Goal: Task Accomplishment & Management: Manage account settings

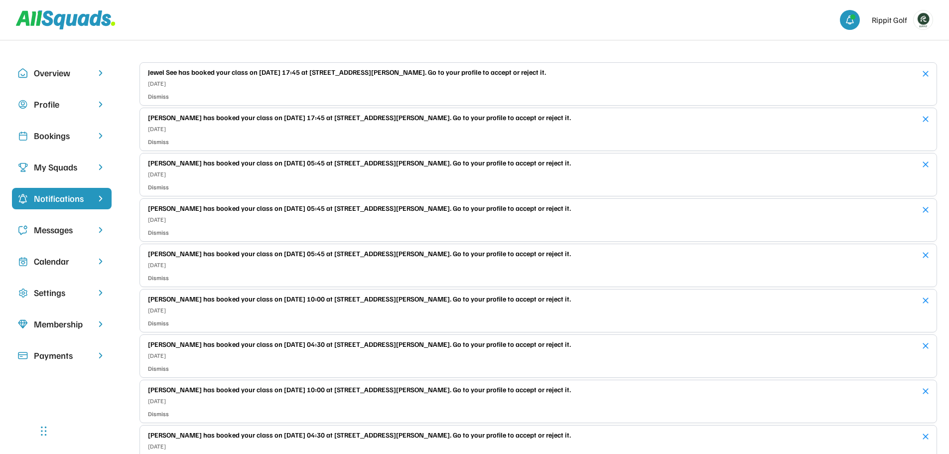
click at [67, 142] on div "Bookings" at bounding box center [62, 135] width 56 height 13
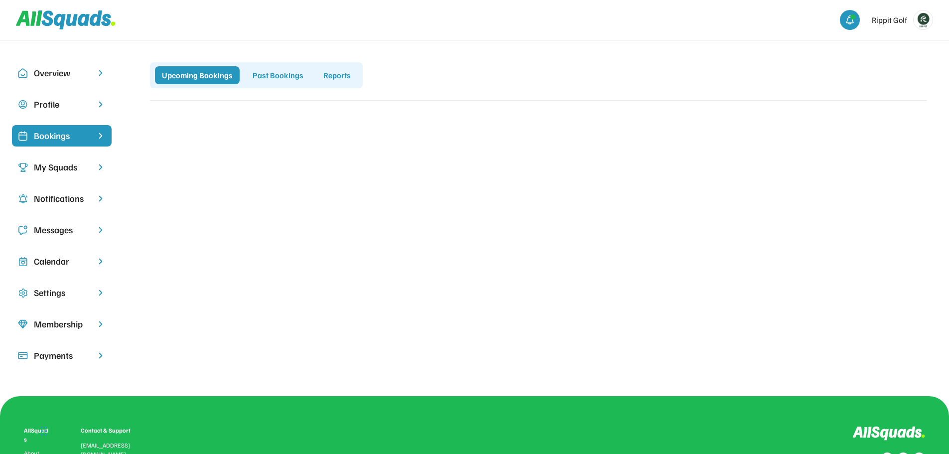
click at [59, 163] on div "My Squads" at bounding box center [62, 166] width 56 height 13
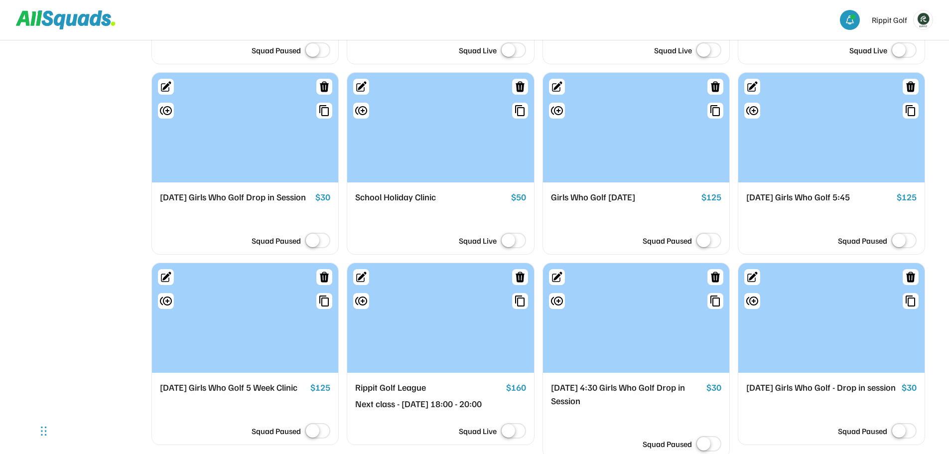
scroll to position [498, 0]
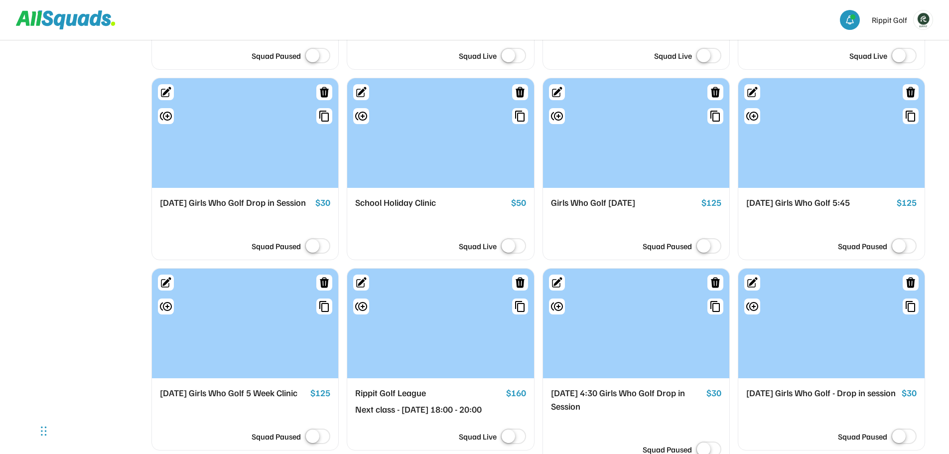
click at [816, 210] on div "[DATE] Girls Who Golf 5:45" at bounding box center [819, 203] width 147 height 14
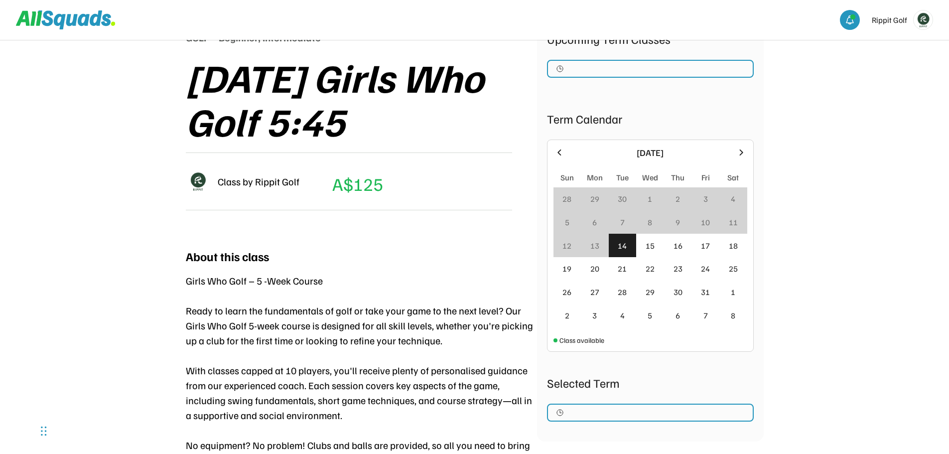
scroll to position [149, 0]
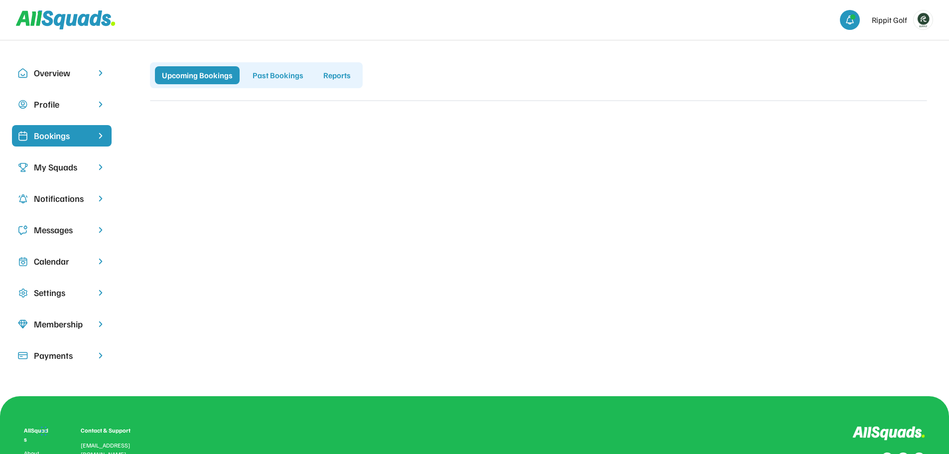
click at [40, 163] on div "My Squads" at bounding box center [62, 166] width 56 height 13
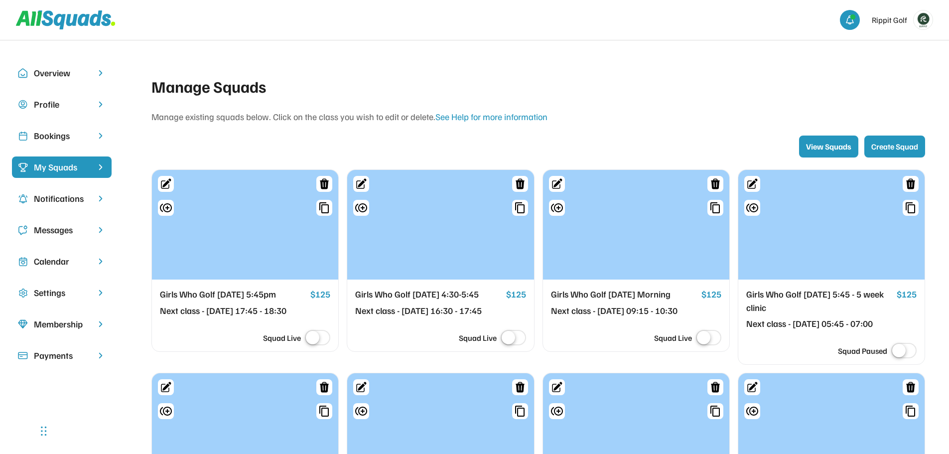
click at [46, 135] on div "Bookings" at bounding box center [62, 135] width 56 height 13
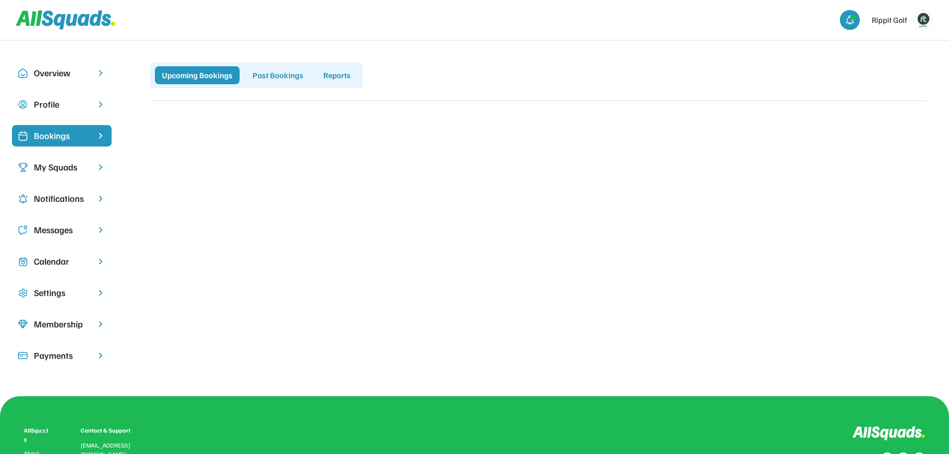
click at [57, 168] on div "My Squads" at bounding box center [62, 166] width 56 height 13
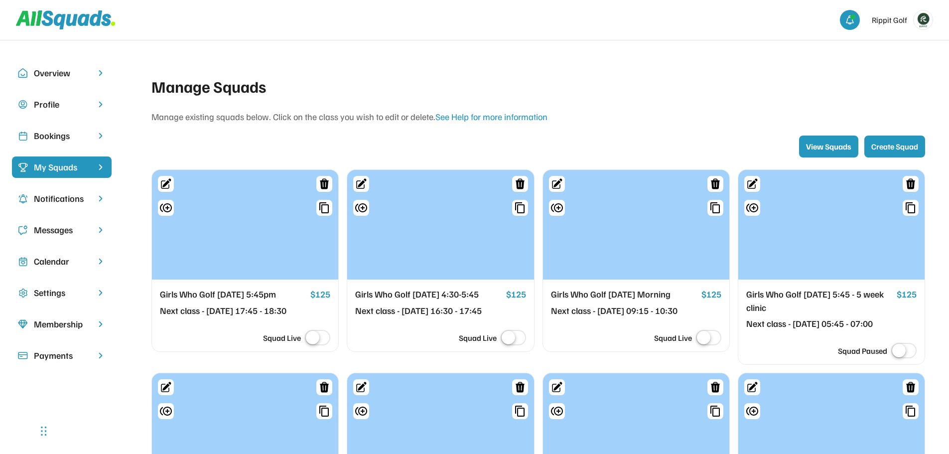
click at [52, 133] on div "Bookings" at bounding box center [62, 135] width 56 height 13
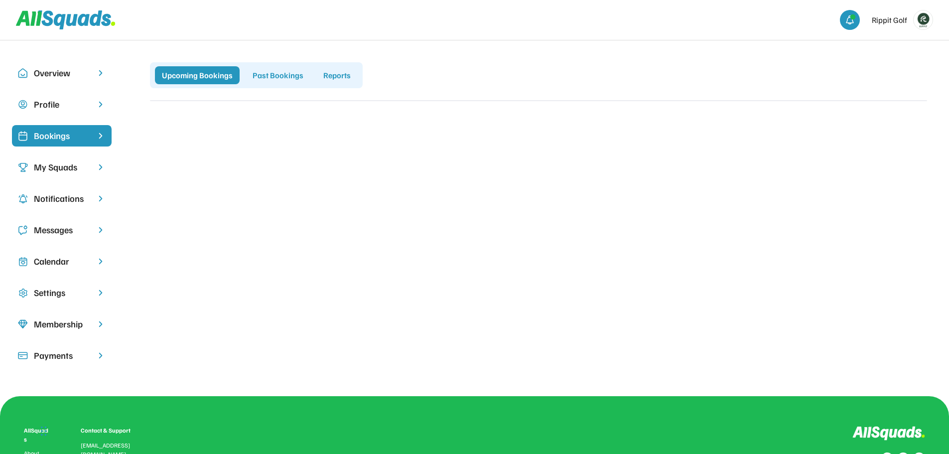
click at [922, 19] on img at bounding box center [923, 19] width 19 height 19
click at [903, 40] on link "Profile" at bounding box center [910, 44] width 59 height 20
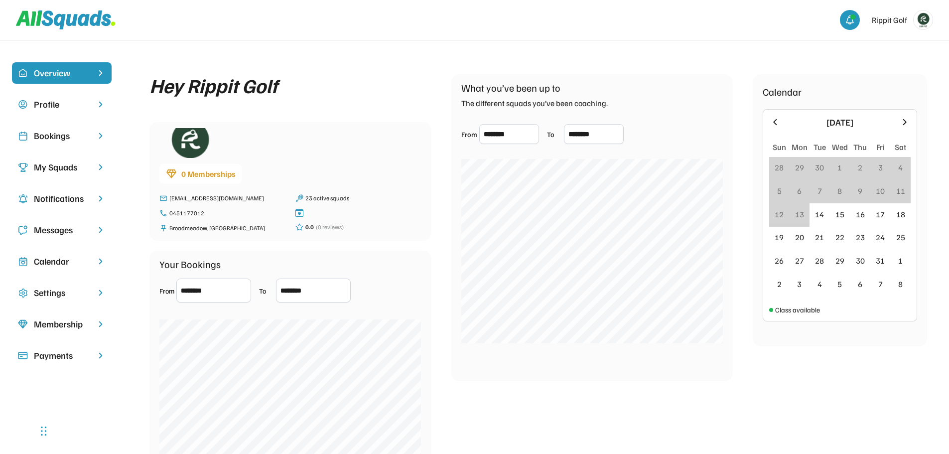
click at [51, 134] on div "Bookings" at bounding box center [62, 135] width 56 height 13
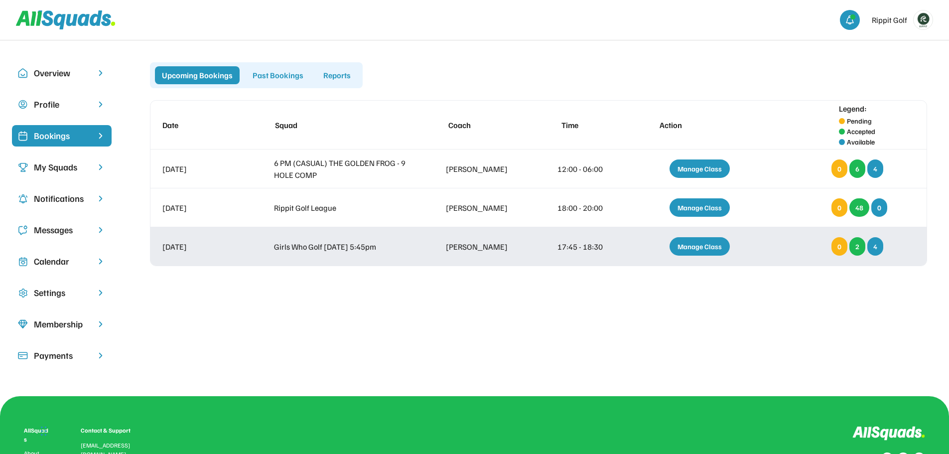
click at [710, 247] on div "Manage Class" at bounding box center [700, 246] width 60 height 18
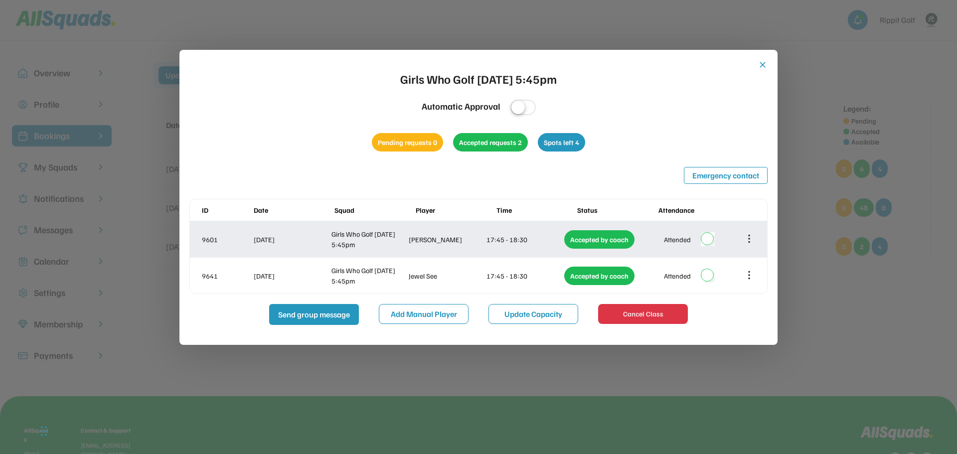
click at [747, 239] on icon at bounding box center [749, 238] width 11 height 11
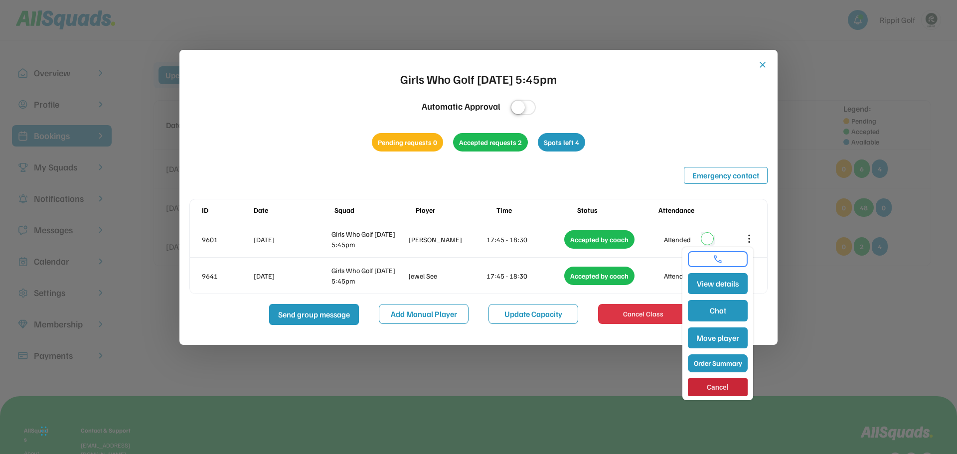
click at [714, 357] on button "Order Summary" at bounding box center [718, 363] width 60 height 18
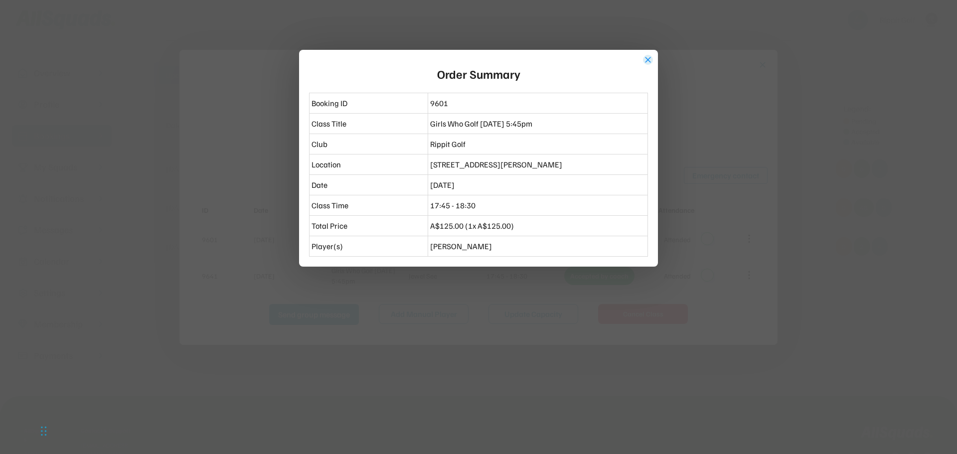
click at [648, 60] on button "close" at bounding box center [648, 60] width 10 height 10
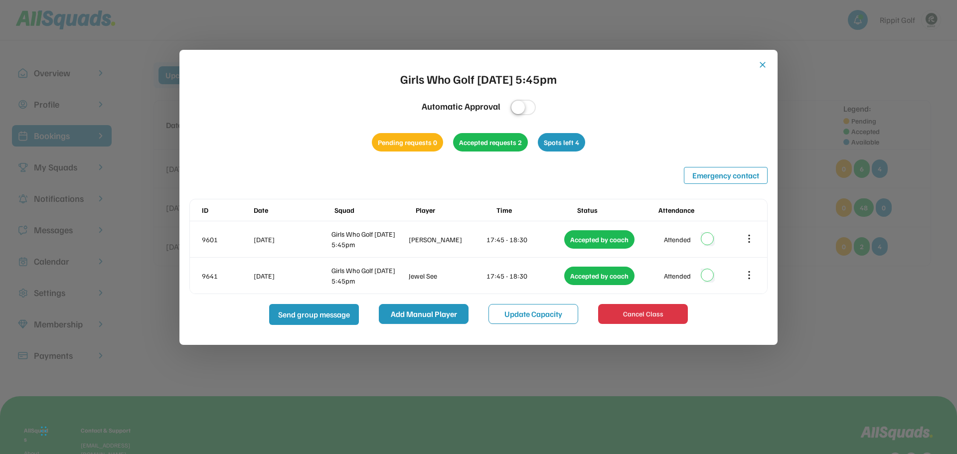
click at [430, 311] on button "Add Manual Player" at bounding box center [424, 314] width 90 height 20
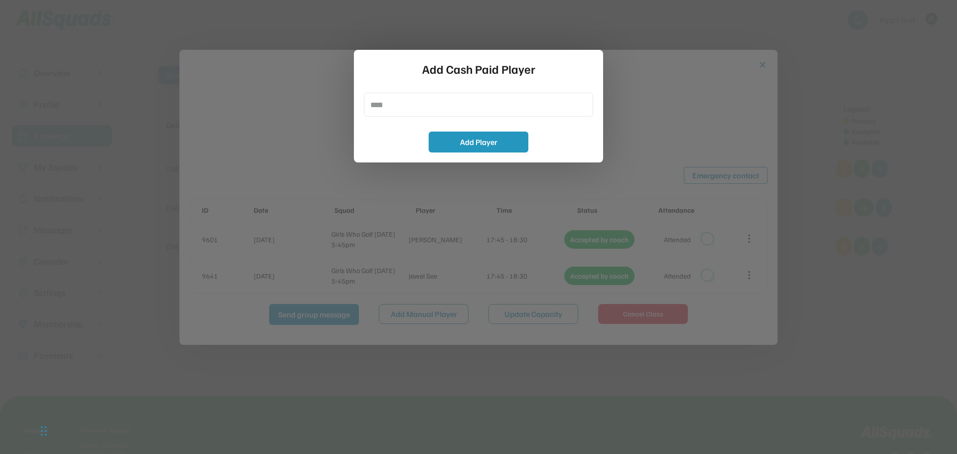
click at [394, 108] on input "input" at bounding box center [478, 105] width 229 height 24
type input "*"
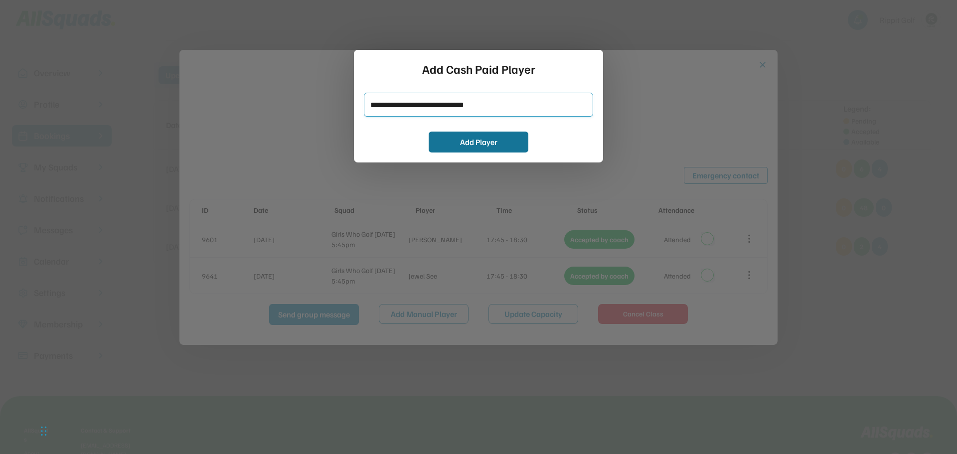
type input "**********"
click at [478, 138] on button "Add Player" at bounding box center [479, 142] width 100 height 21
